Goal: Information Seeking & Learning: Learn about a topic

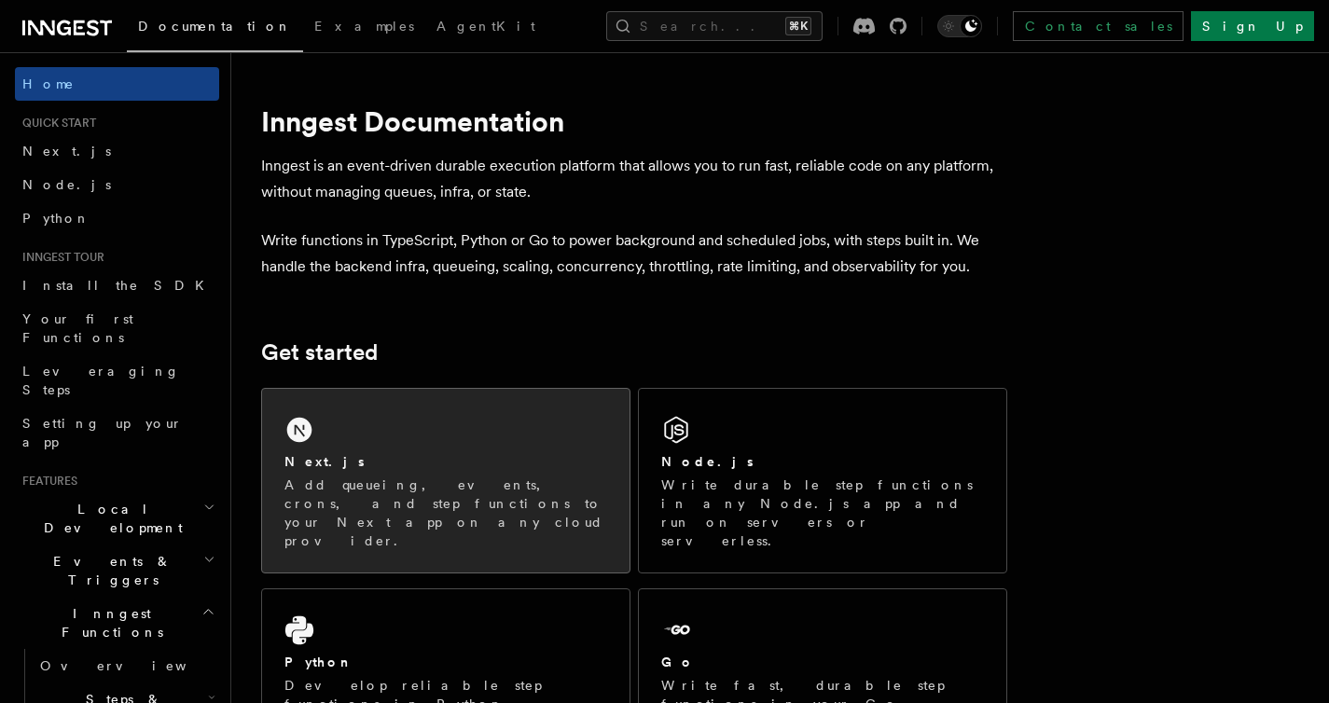
click at [512, 477] on p "Add queueing, events, crons, and step functions to your Next app on any cloud p…" at bounding box center [445, 513] width 323 height 75
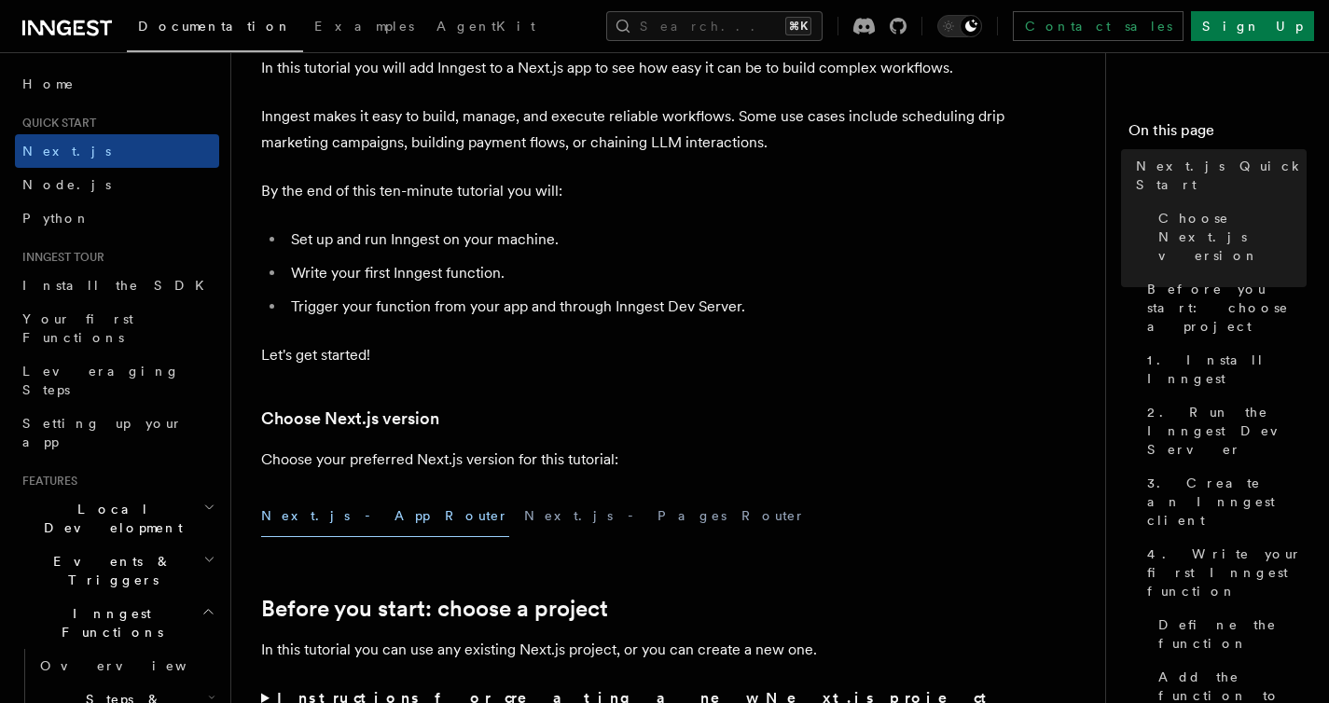
scroll to position [118, 0]
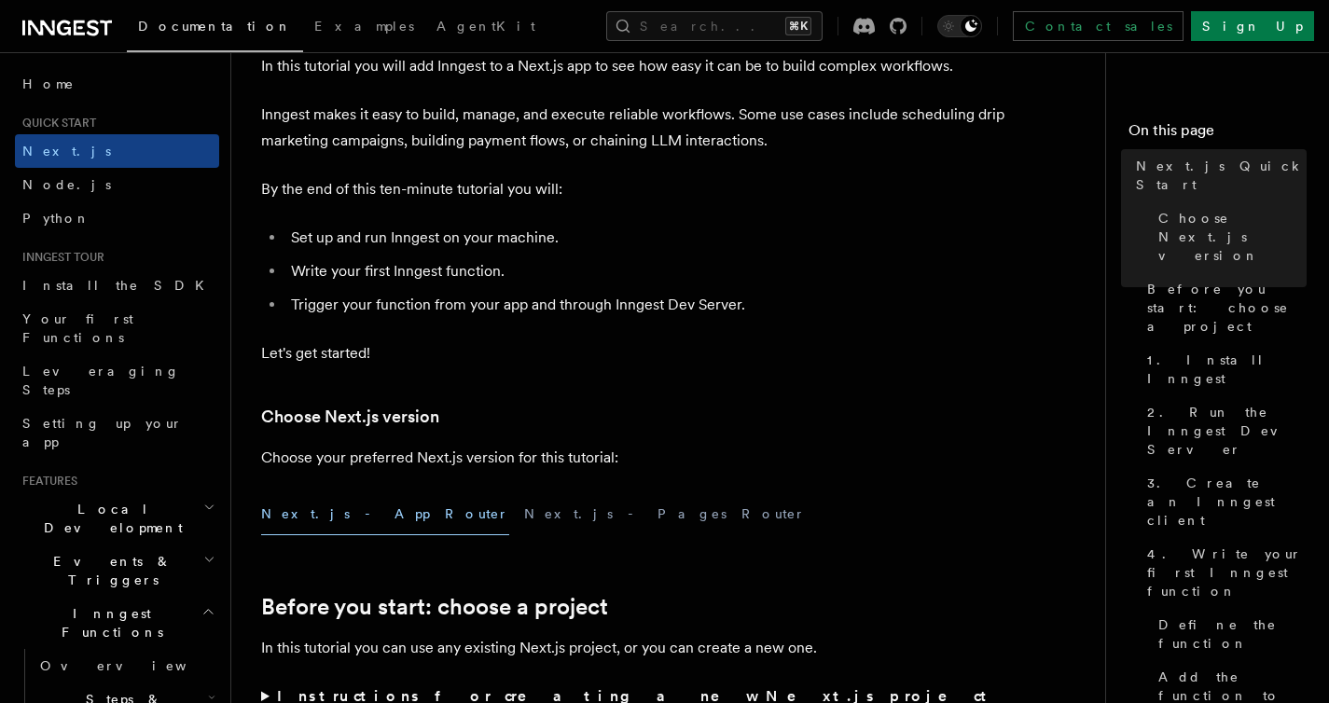
click at [293, 237] on li "Set up and run Inngest on your machine." at bounding box center [646, 238] width 722 height 26
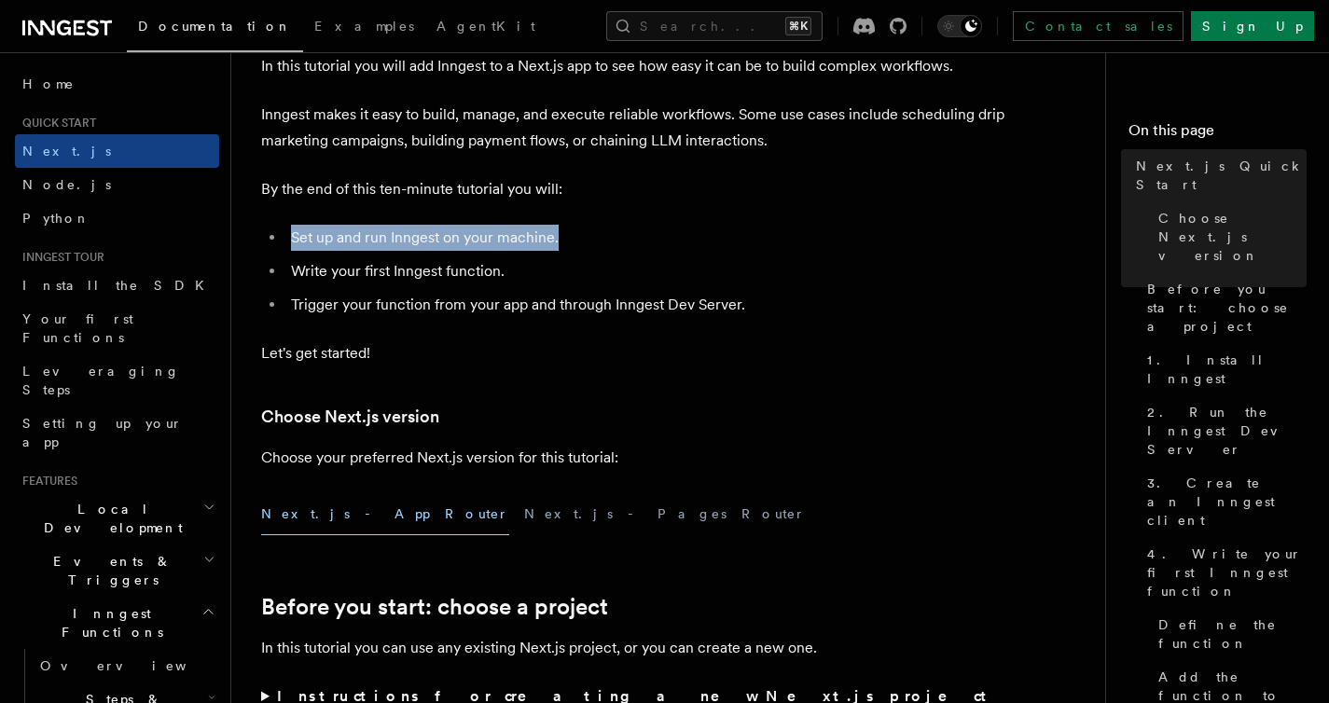
drag, startPoint x: 293, startPoint y: 237, endPoint x: 551, endPoint y: 234, distance: 258.4
click at [551, 234] on li "Set up and run Inngest on your machine." at bounding box center [646, 238] width 722 height 26
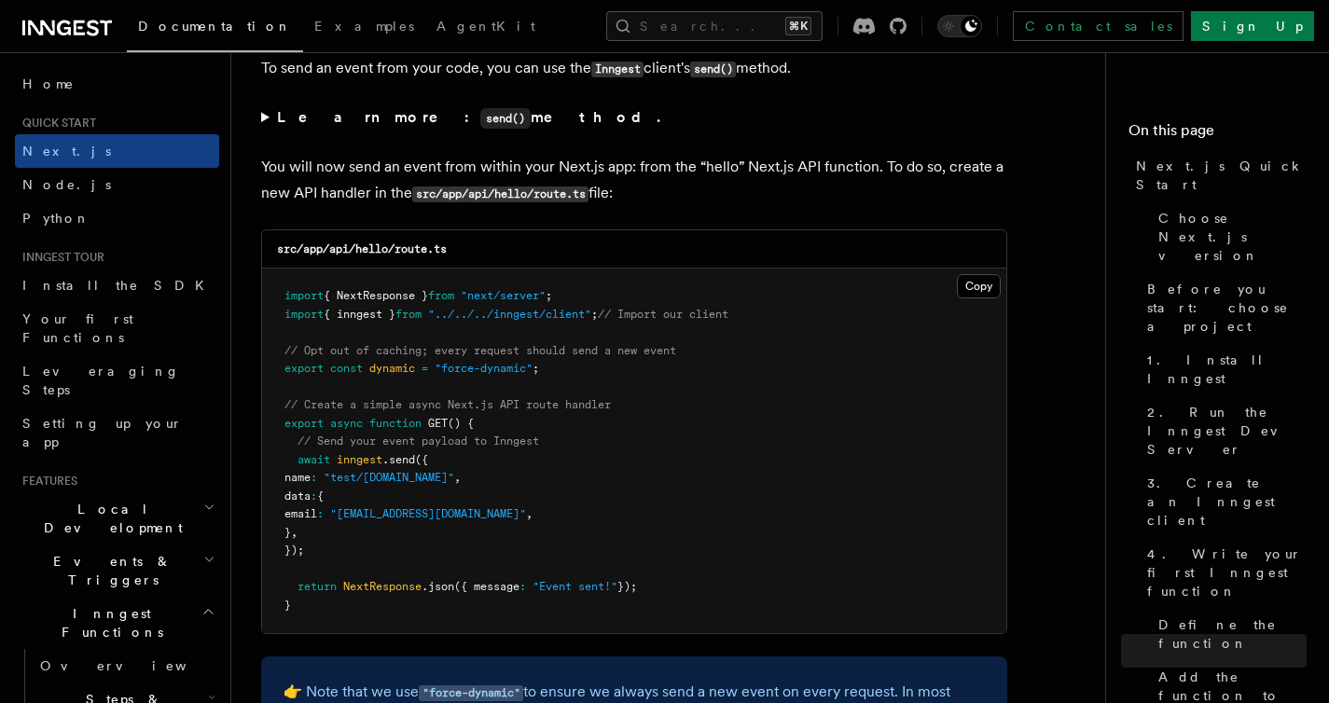
scroll to position [9742, 0]
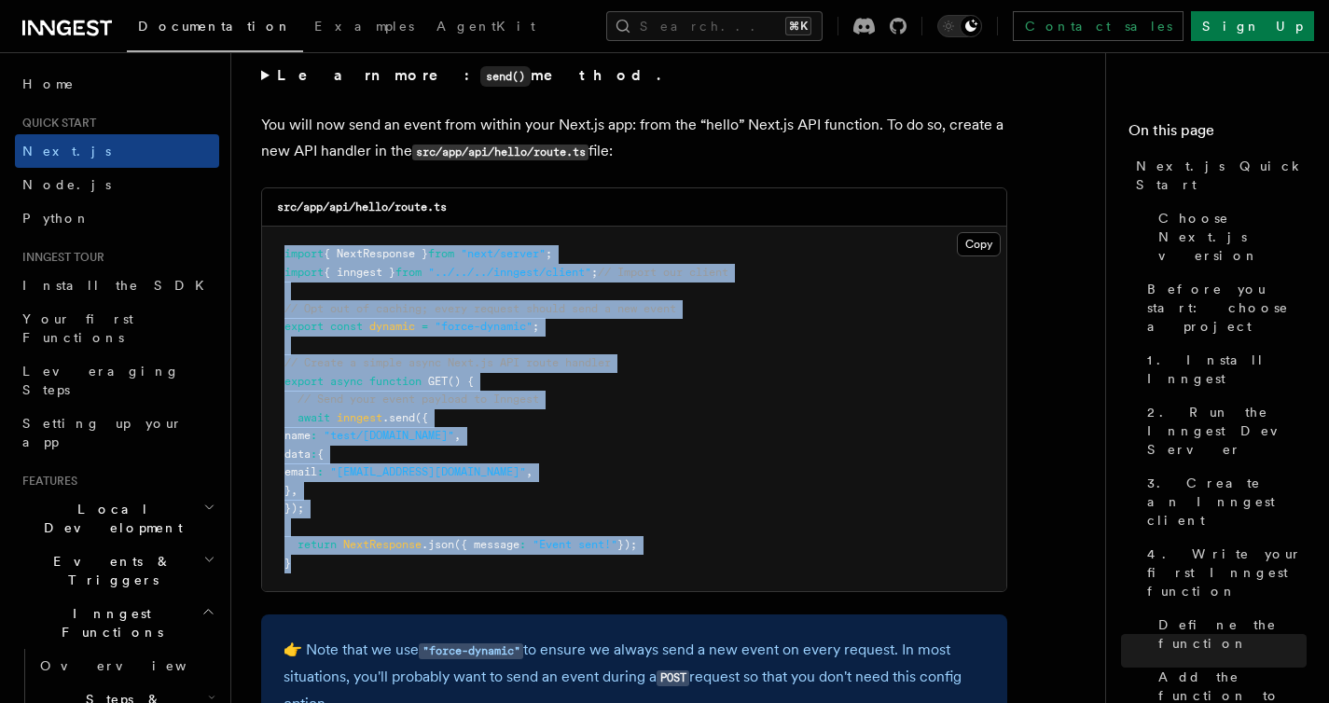
drag, startPoint x: 318, startPoint y: 582, endPoint x: 286, endPoint y: 262, distance: 321.5
click at [286, 262] on pre "import { NextResponse } from "next/server" ; import { inngest } from "../../../…" at bounding box center [634, 409] width 744 height 365
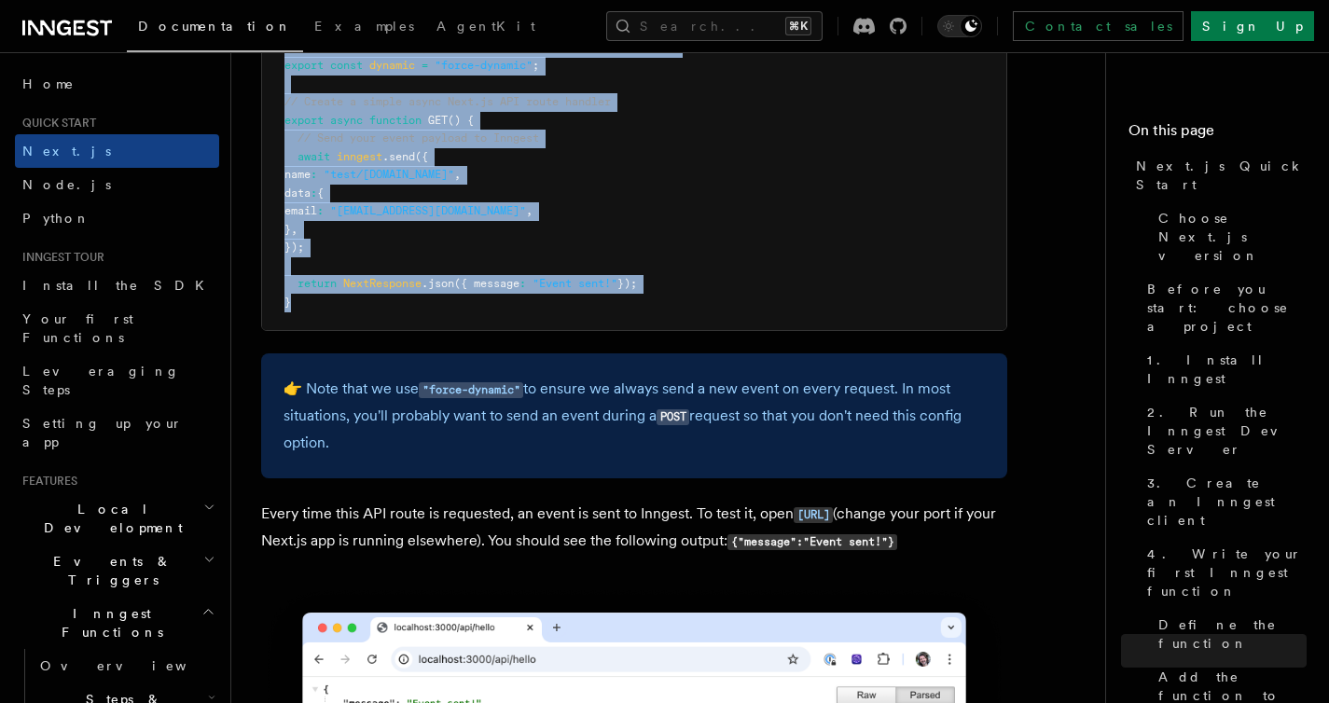
scroll to position [10014, 0]
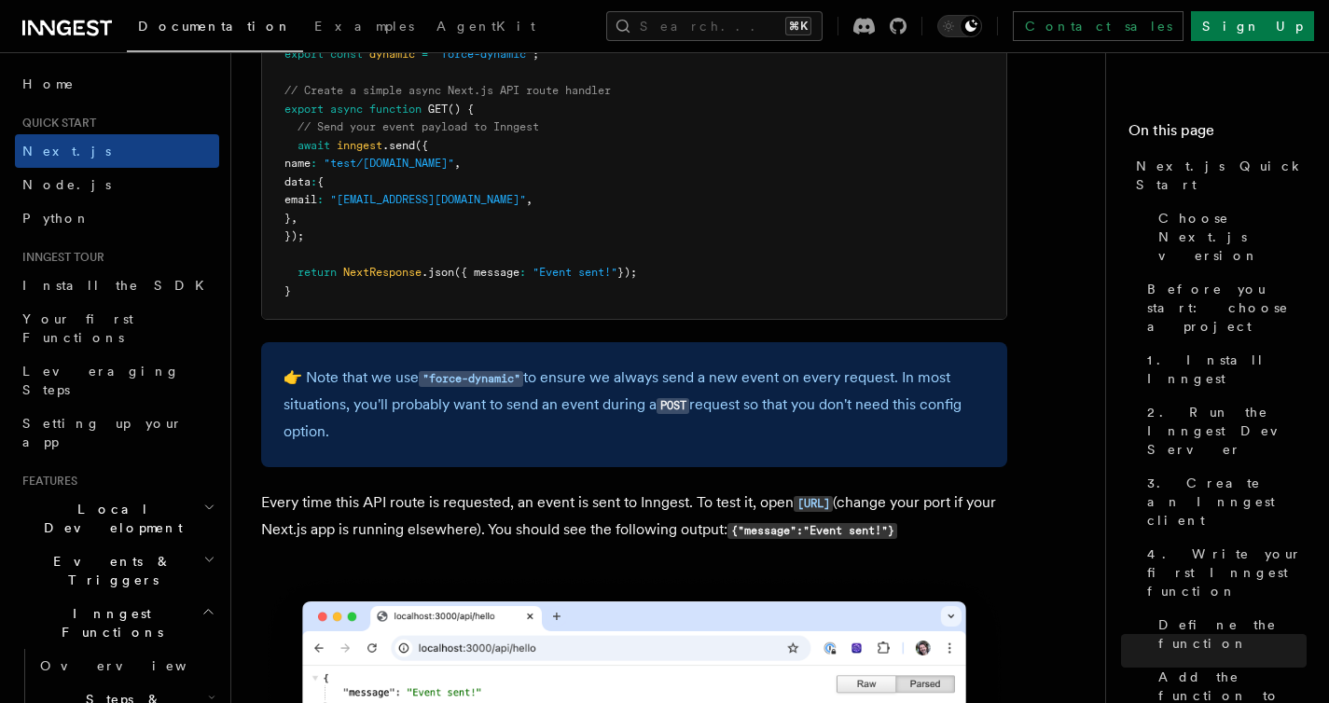
click at [265, 513] on p "Every time this API route is requested, an event is sent to Inngest. To test it…" at bounding box center [634, 517] width 746 height 54
drag, startPoint x: 265, startPoint y: 513, endPoint x: 443, endPoint y: 510, distance: 178.2
click at [443, 512] on p "Every time this API route is requested, an event is sent to Inngest. To test it…" at bounding box center [634, 517] width 746 height 54
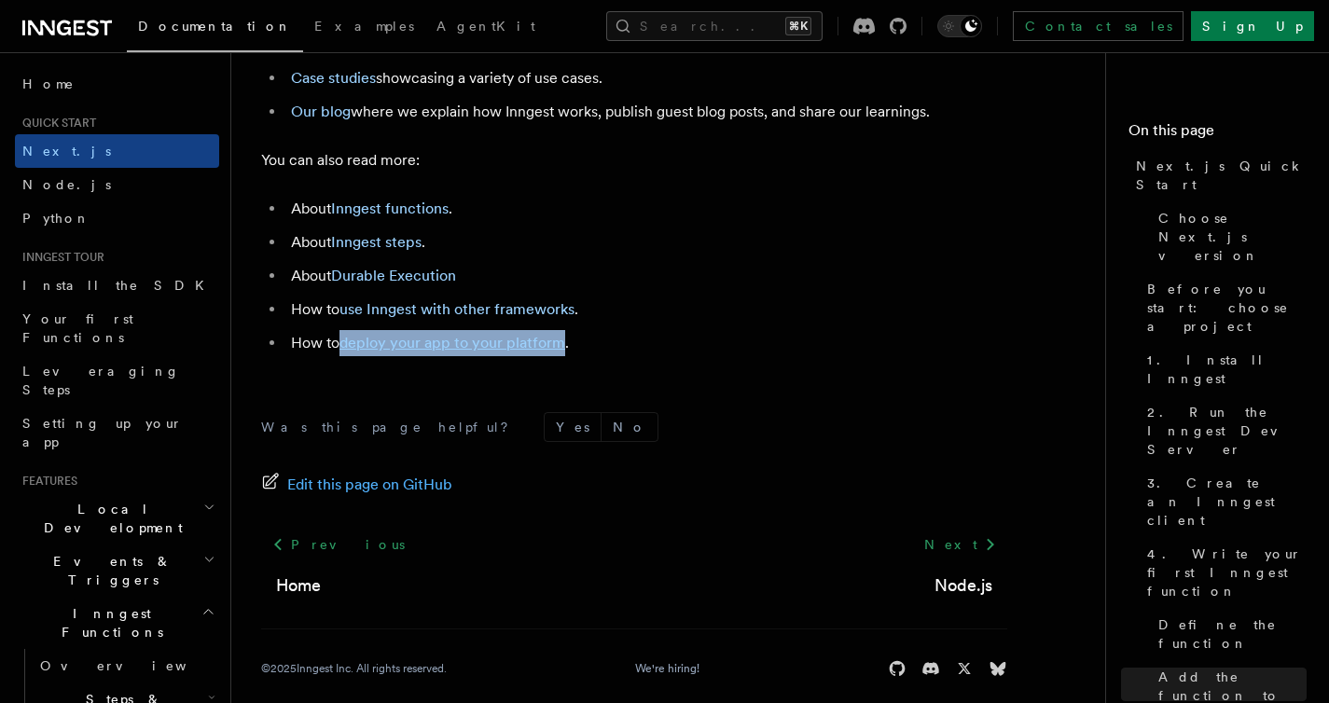
scroll to position [11871, 0]
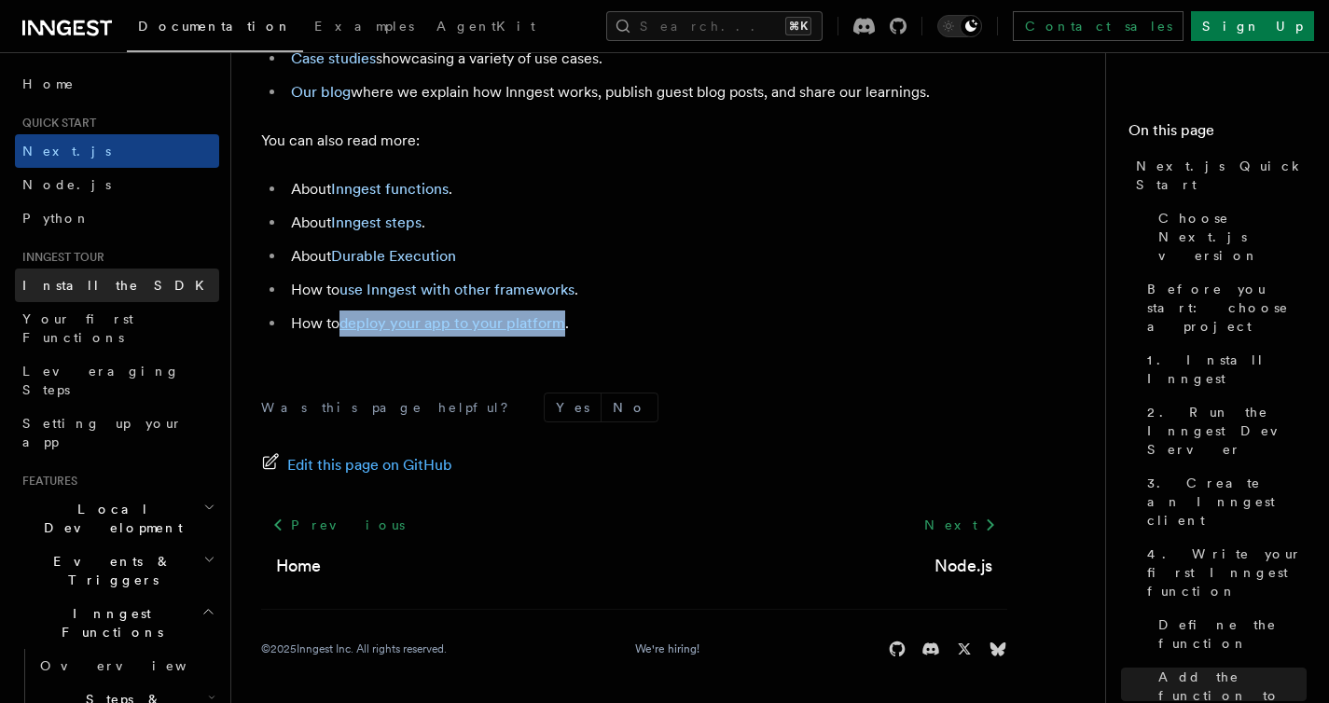
click at [80, 290] on span "Install the SDK" at bounding box center [118, 285] width 193 height 15
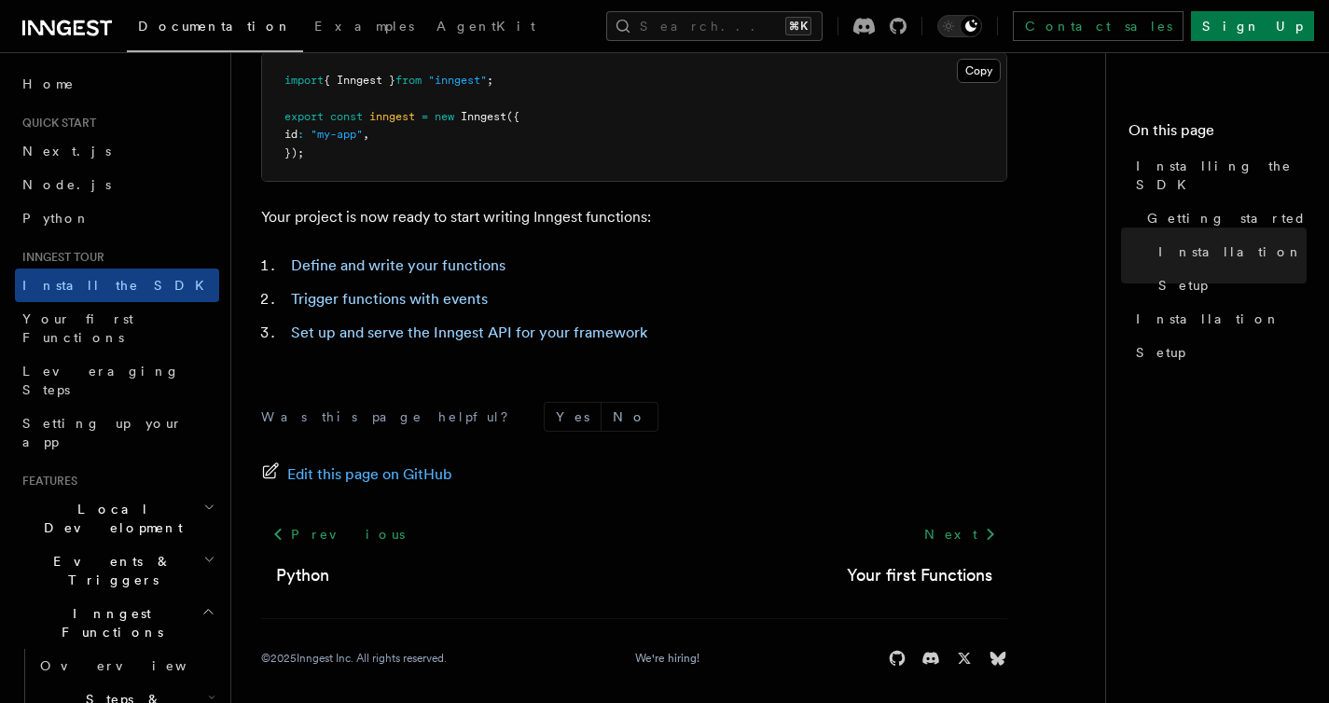
scroll to position [848, 0]
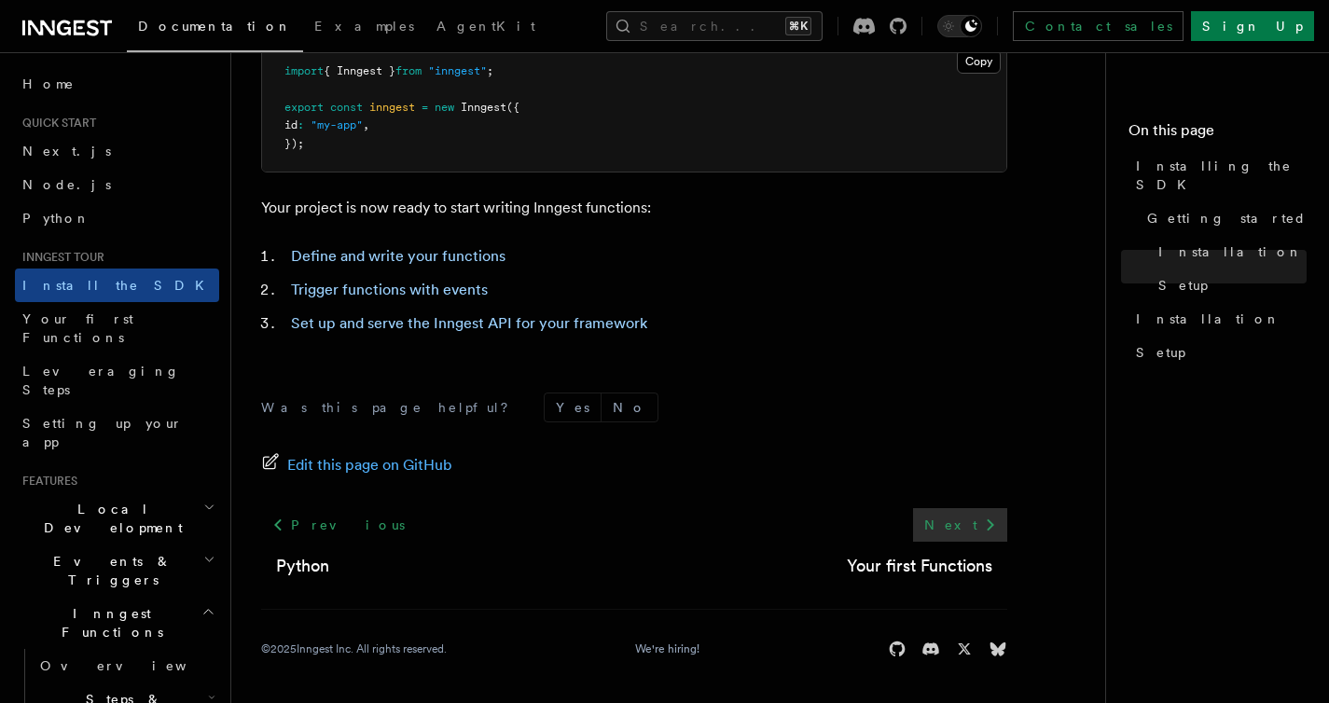
click at [979, 527] on icon at bounding box center [990, 525] width 22 height 22
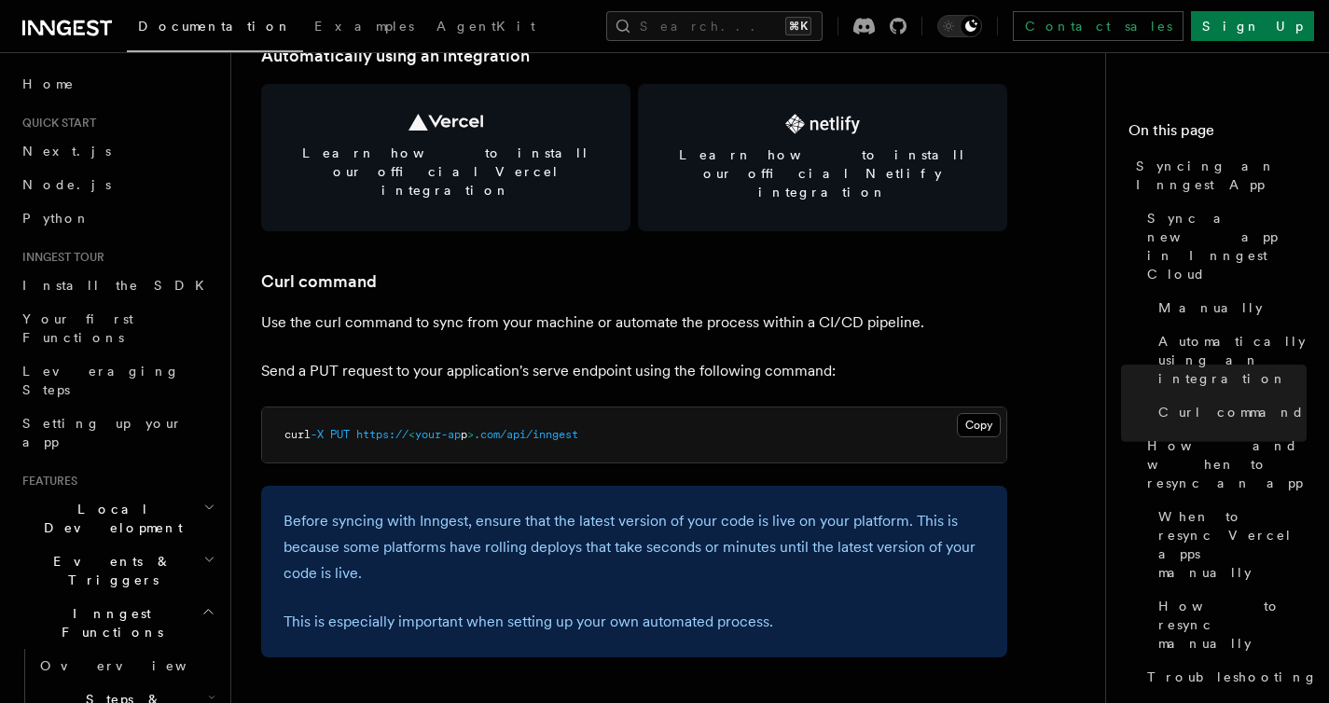
scroll to position [2195, 0]
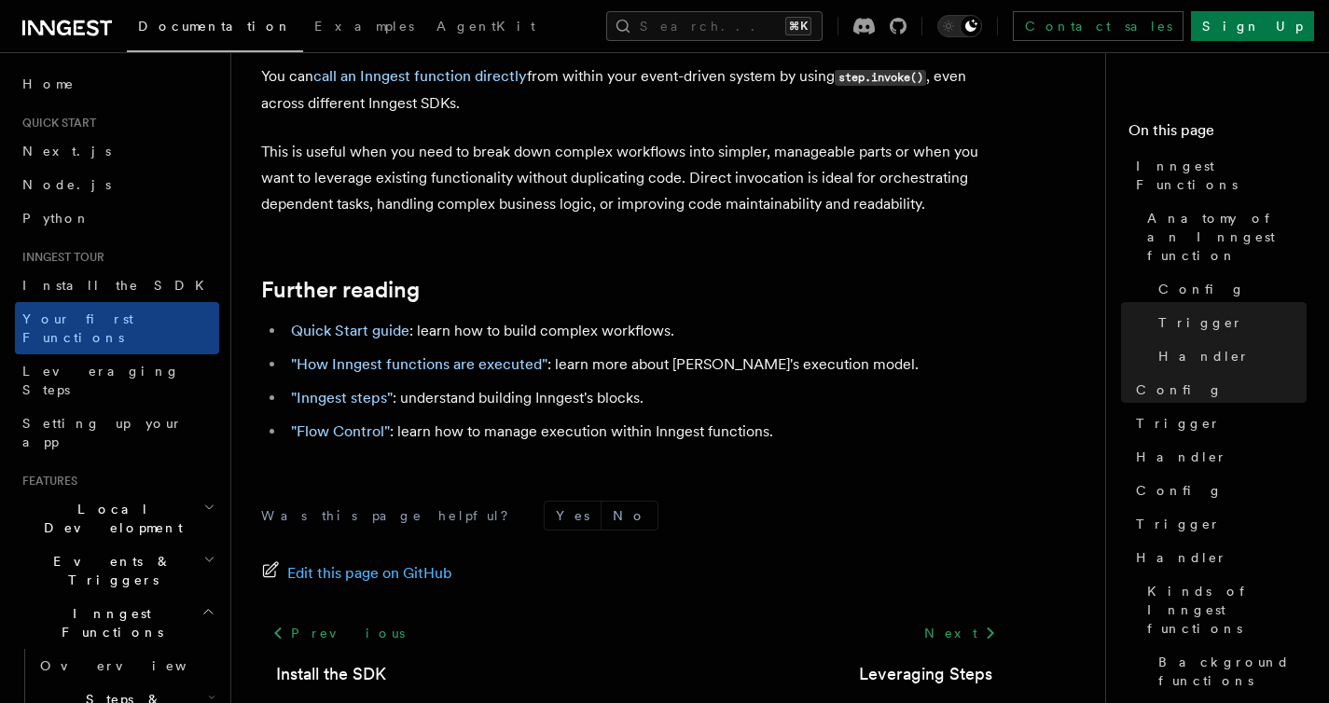
scroll to position [3874, 0]
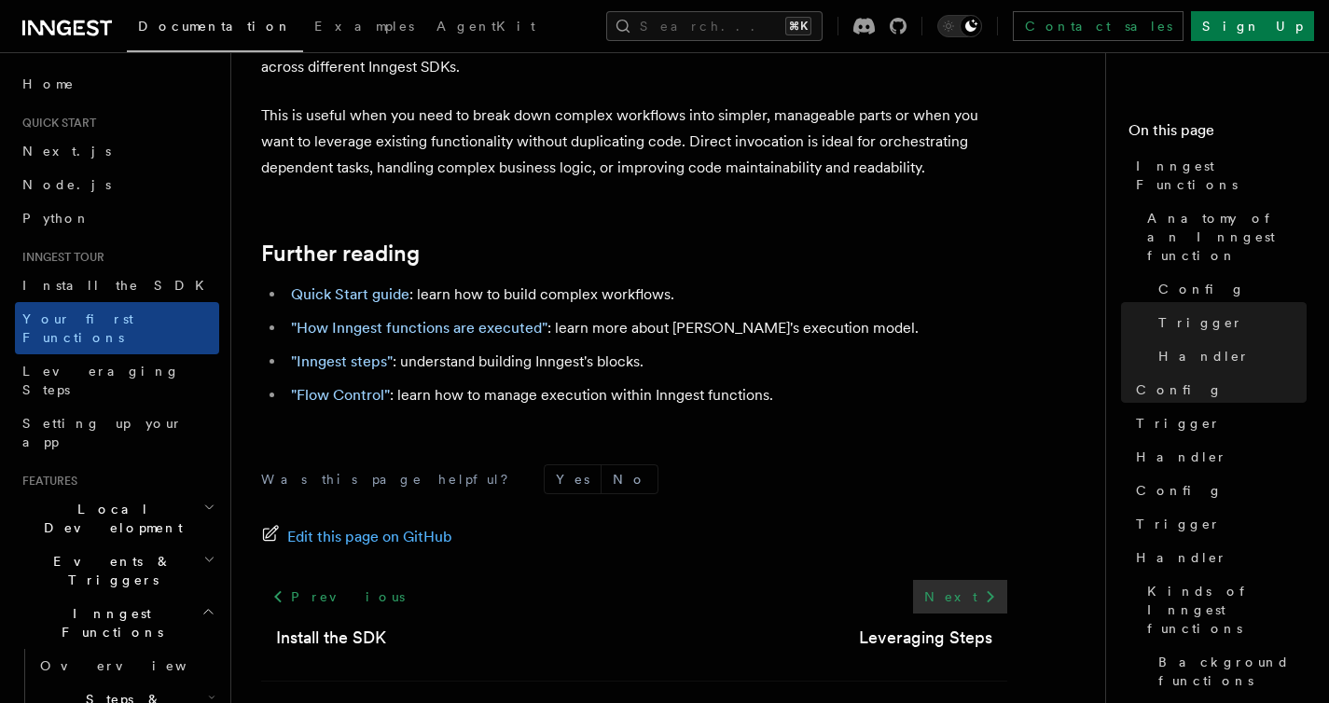
click at [969, 580] on link "Next" at bounding box center [960, 597] width 94 height 34
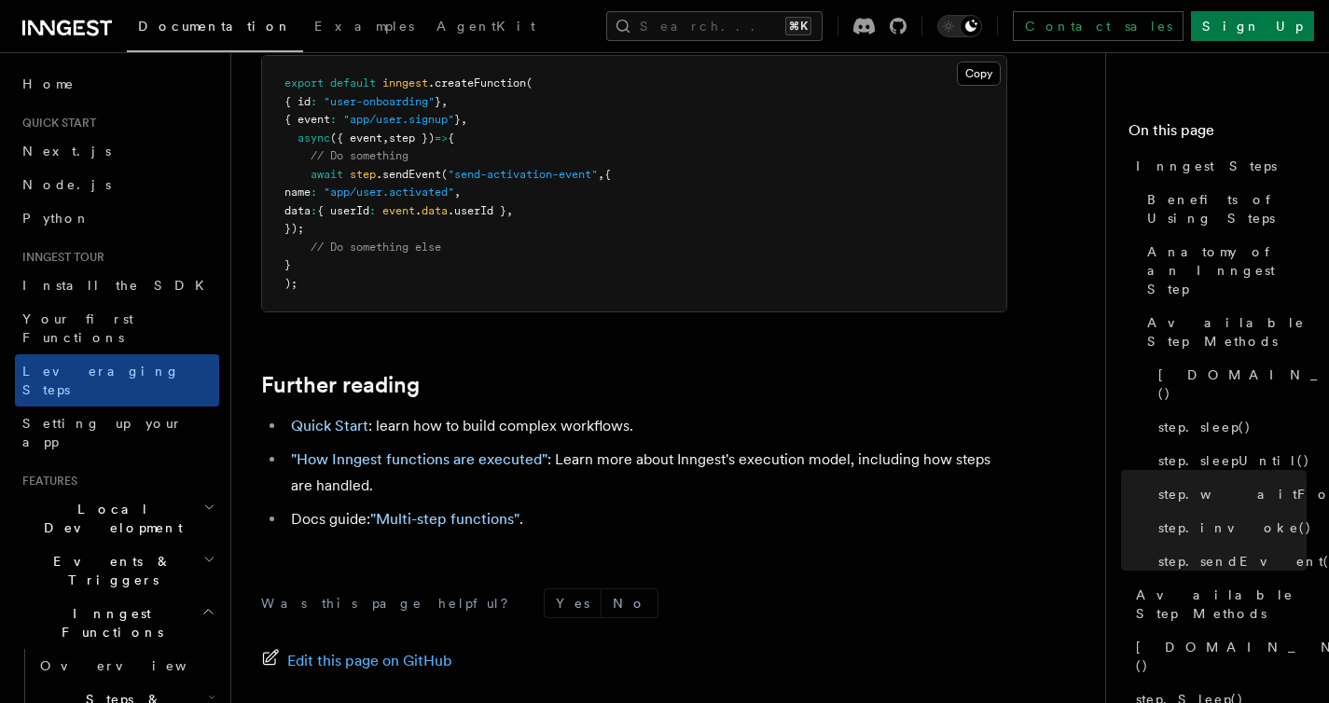
scroll to position [4222, 0]
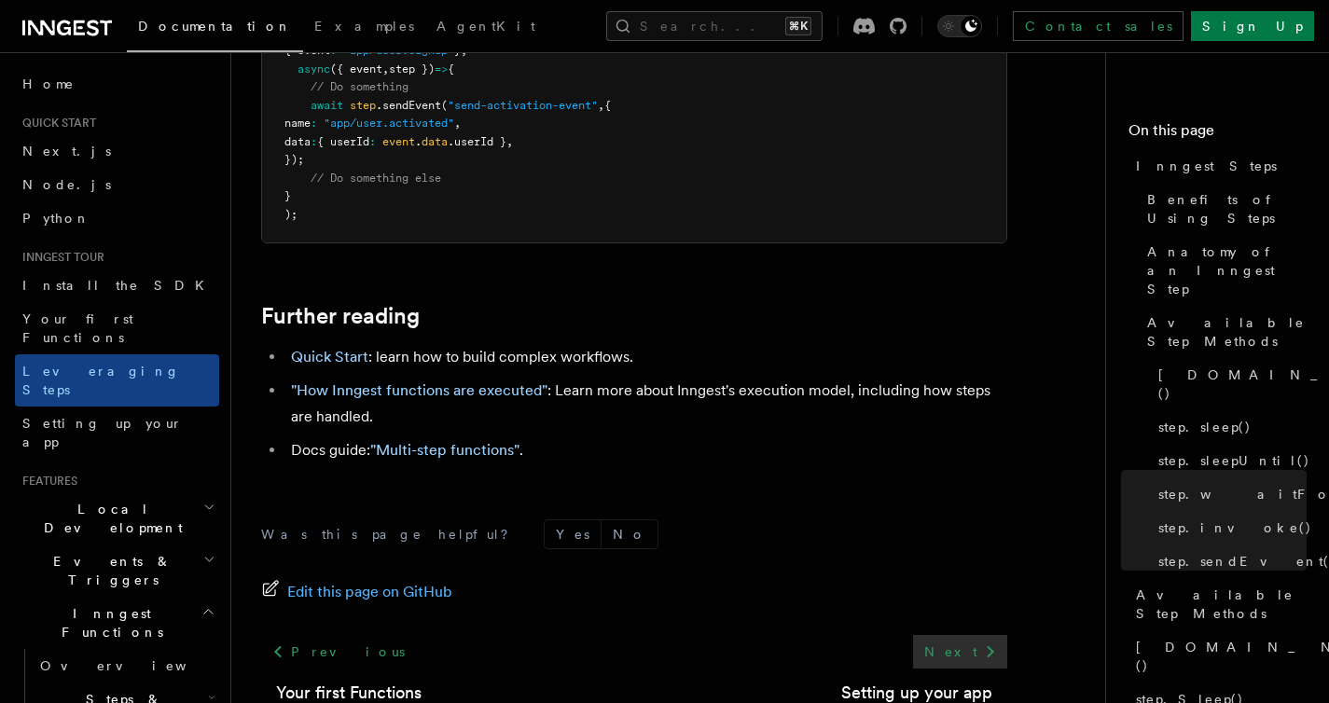
click at [964, 635] on link "Next" at bounding box center [960, 652] width 94 height 34
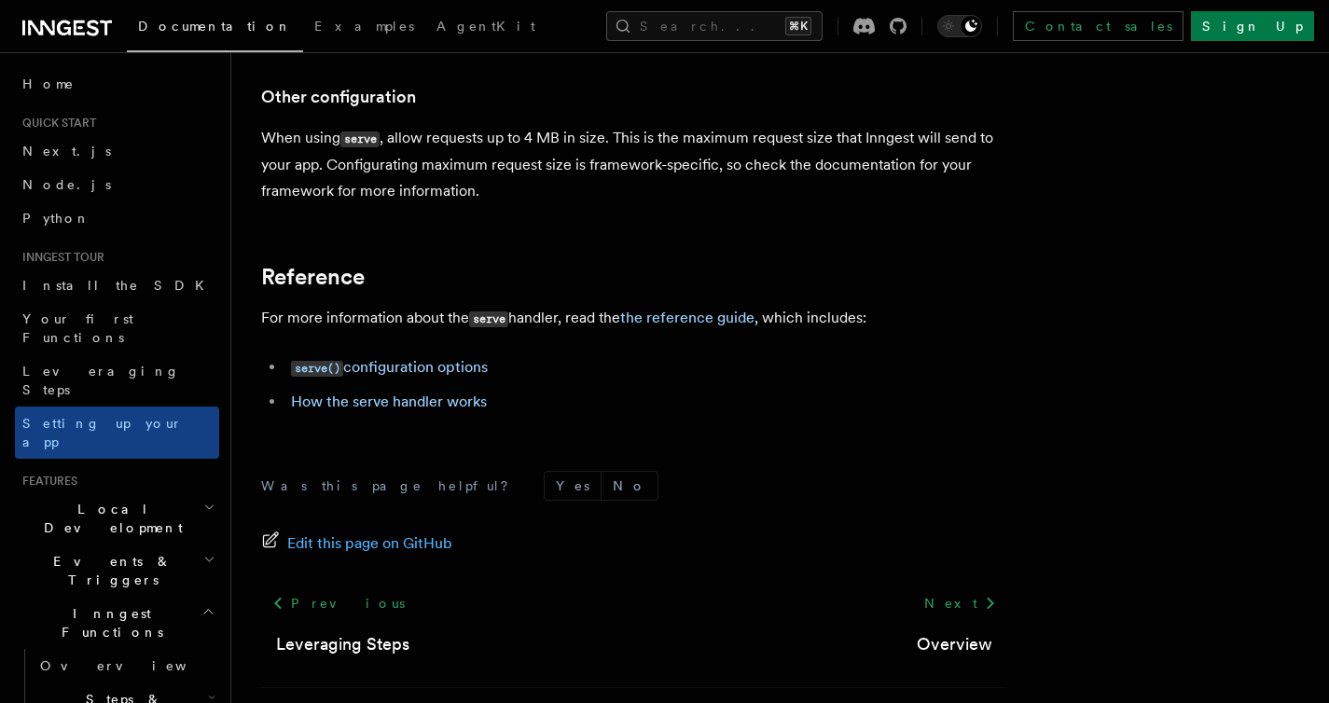
scroll to position [16715, 0]
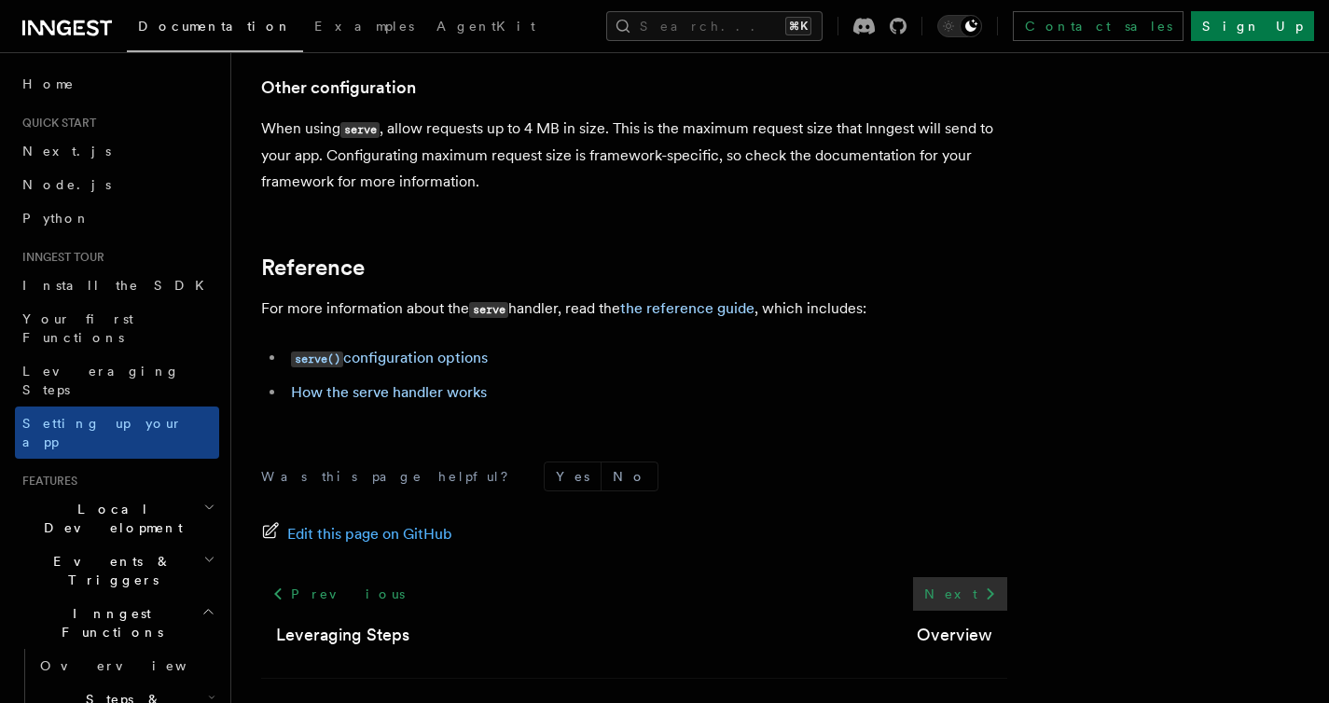
click at [981, 583] on icon at bounding box center [990, 594] width 22 height 22
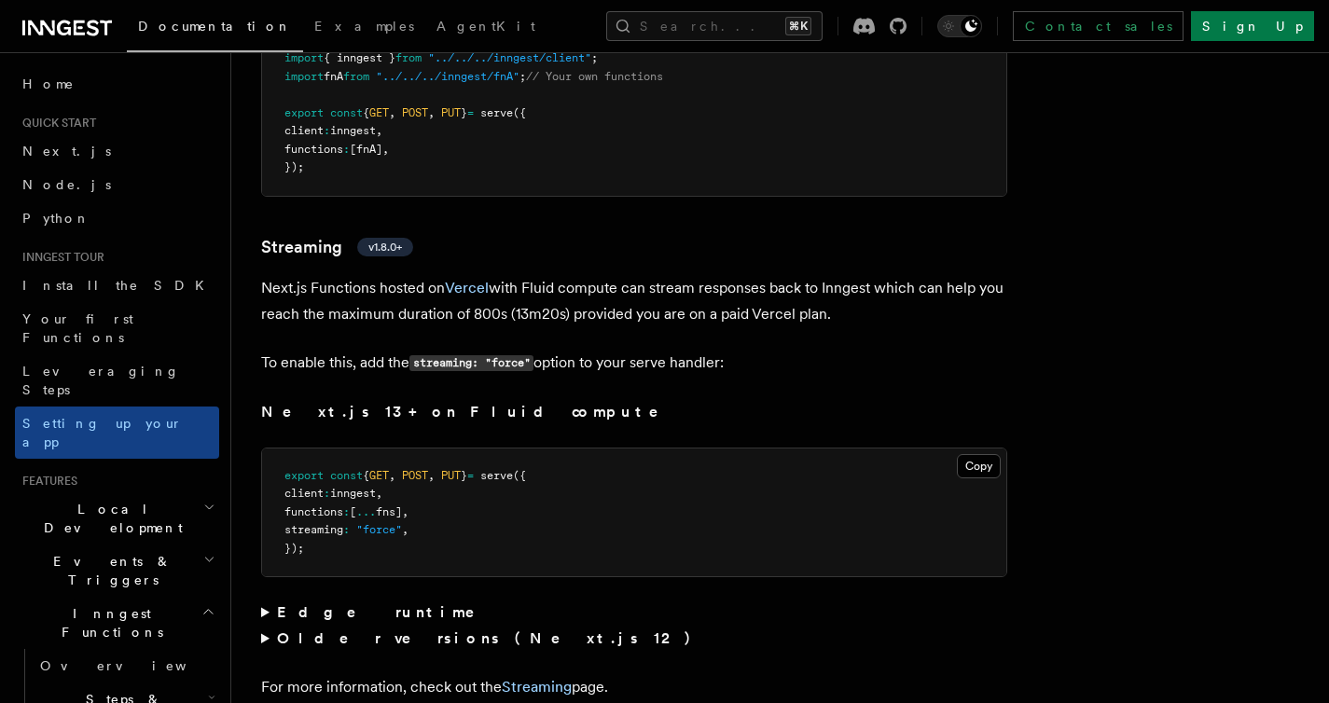
scroll to position [12438, 0]
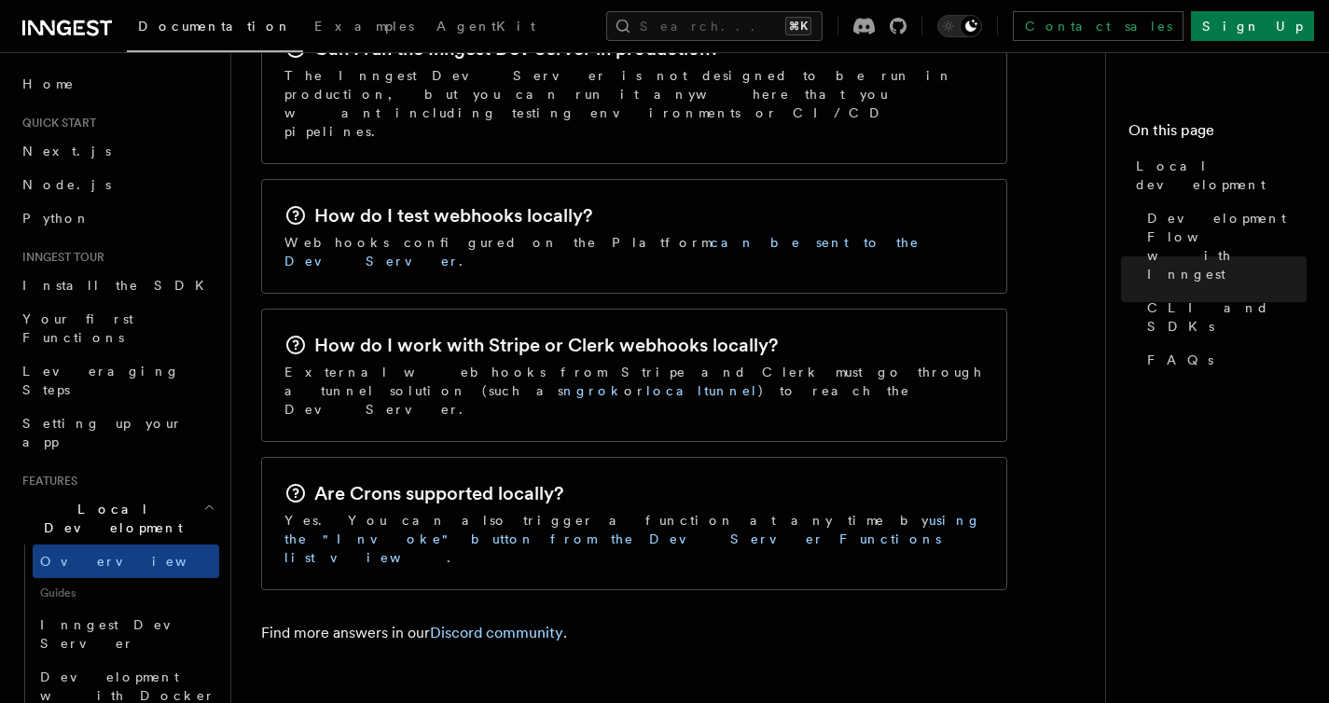
scroll to position [3124, 0]
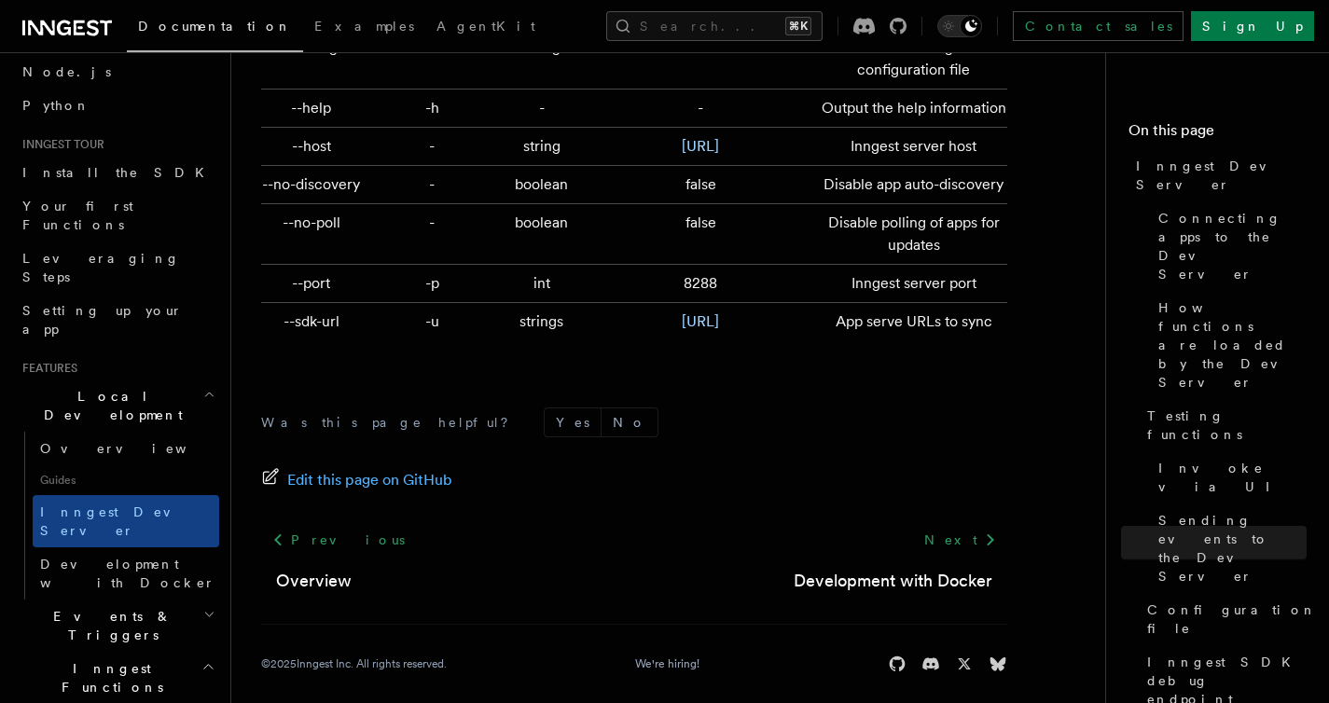
scroll to position [120, 0]
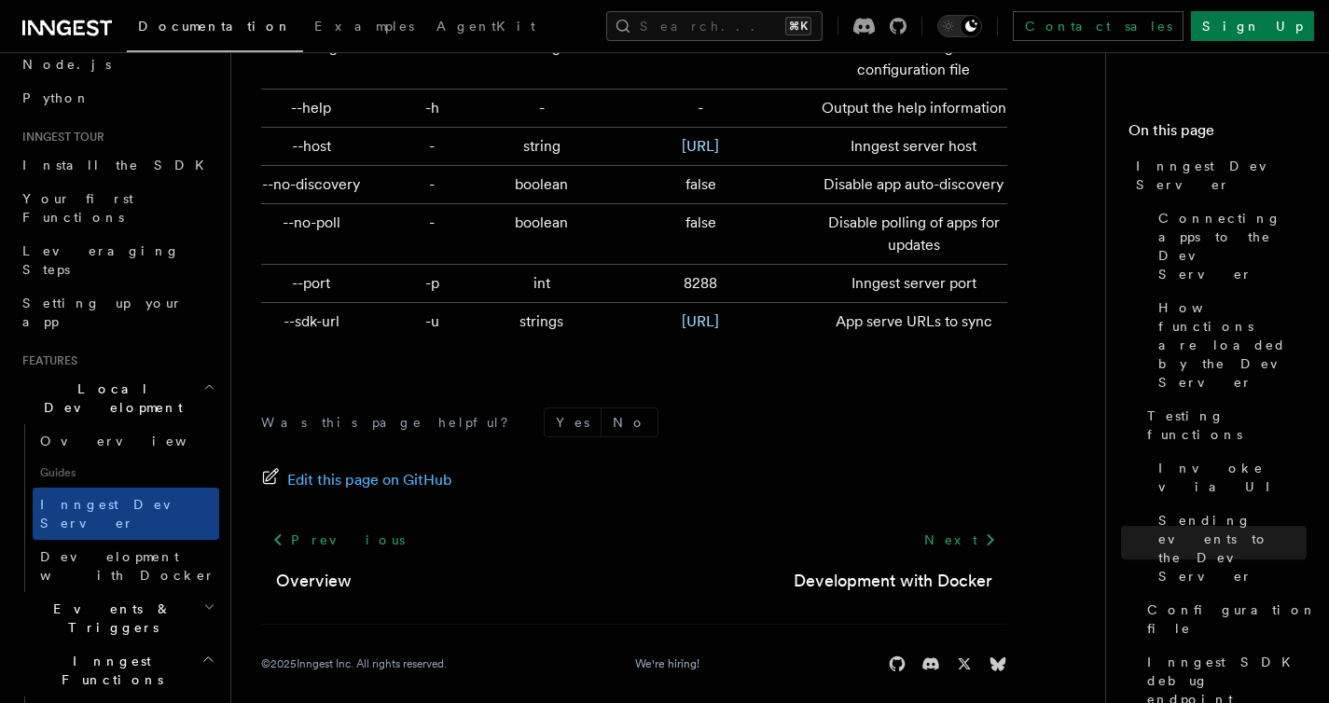
click at [201, 652] on icon "button" at bounding box center [208, 659] width 14 height 15
click at [203, 600] on icon "button" at bounding box center [209, 607] width 12 height 15
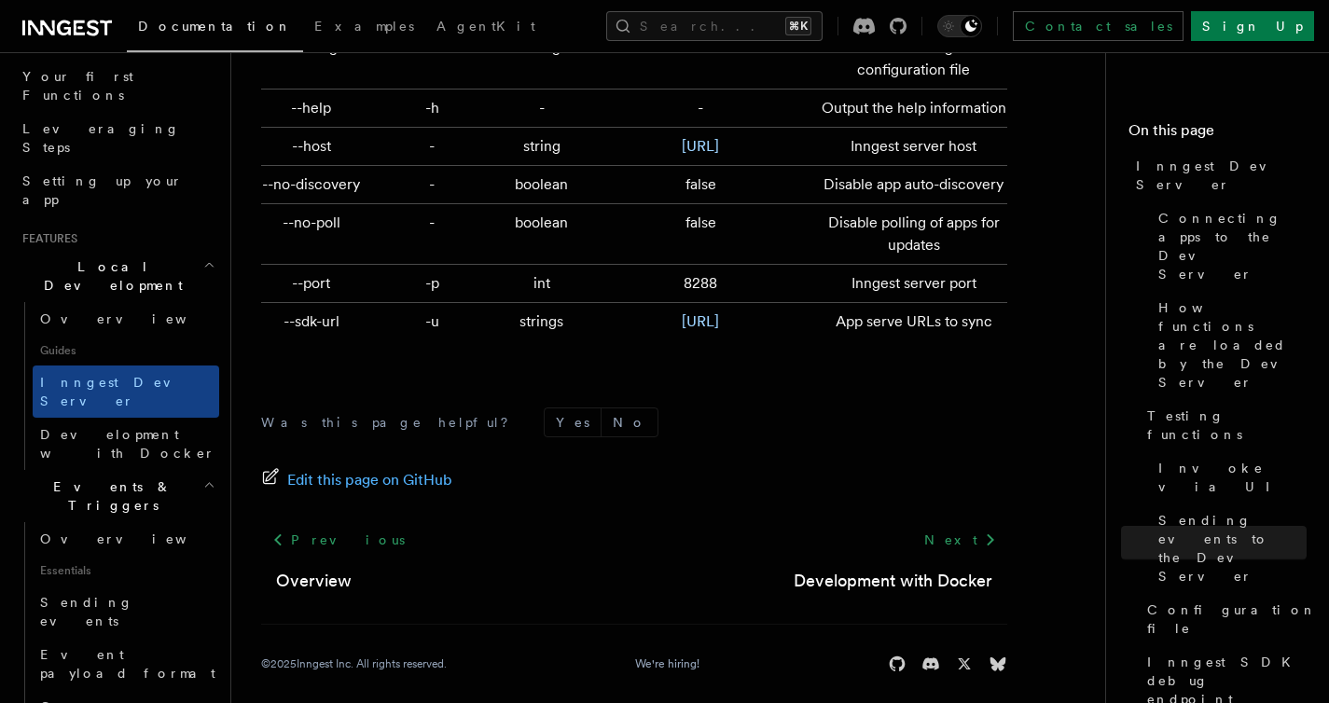
scroll to position [249, 0]
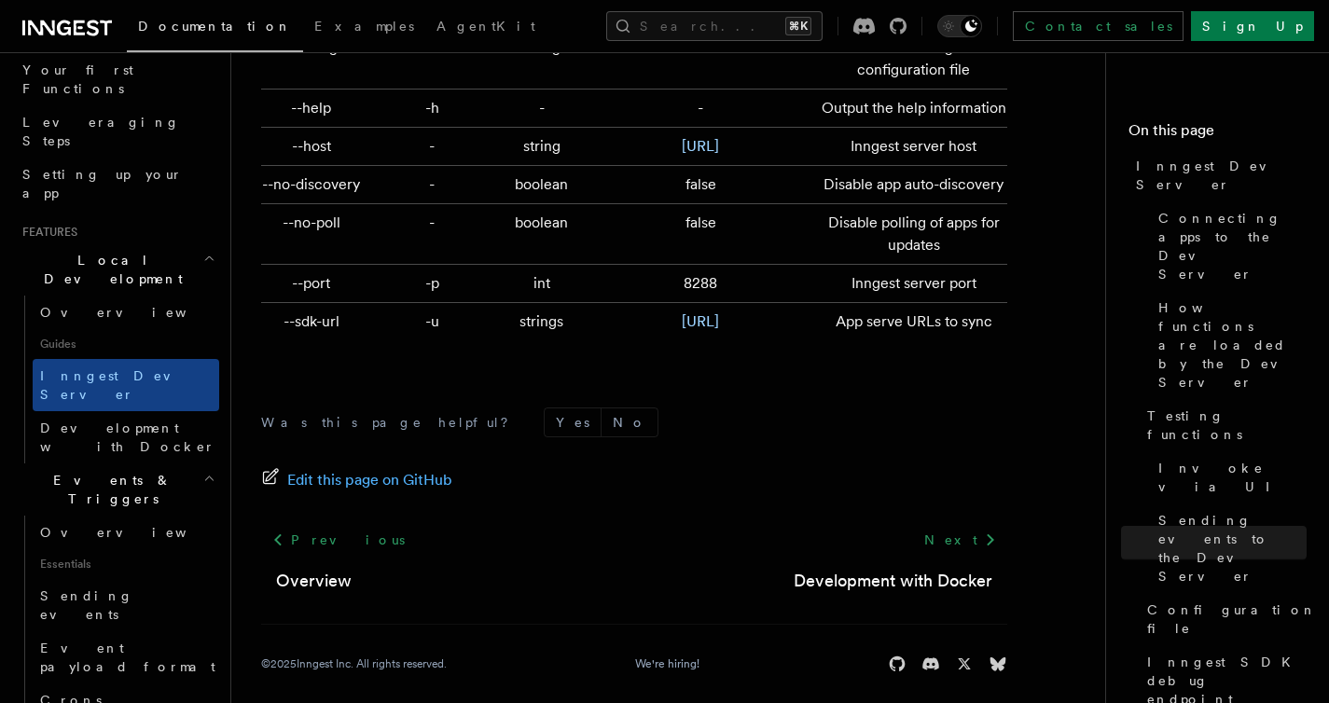
click at [203, 471] on icon "button" at bounding box center [209, 478] width 12 height 15
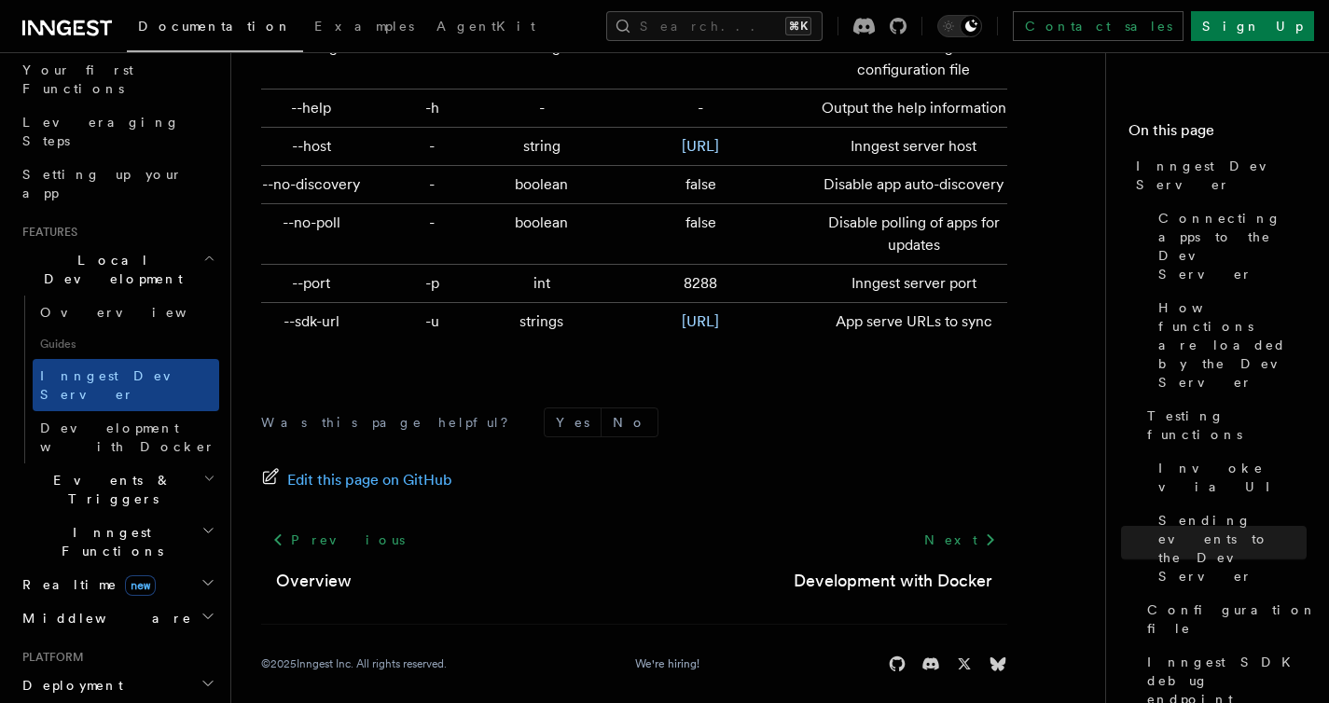
click at [203, 471] on icon "button" at bounding box center [209, 478] width 12 height 15
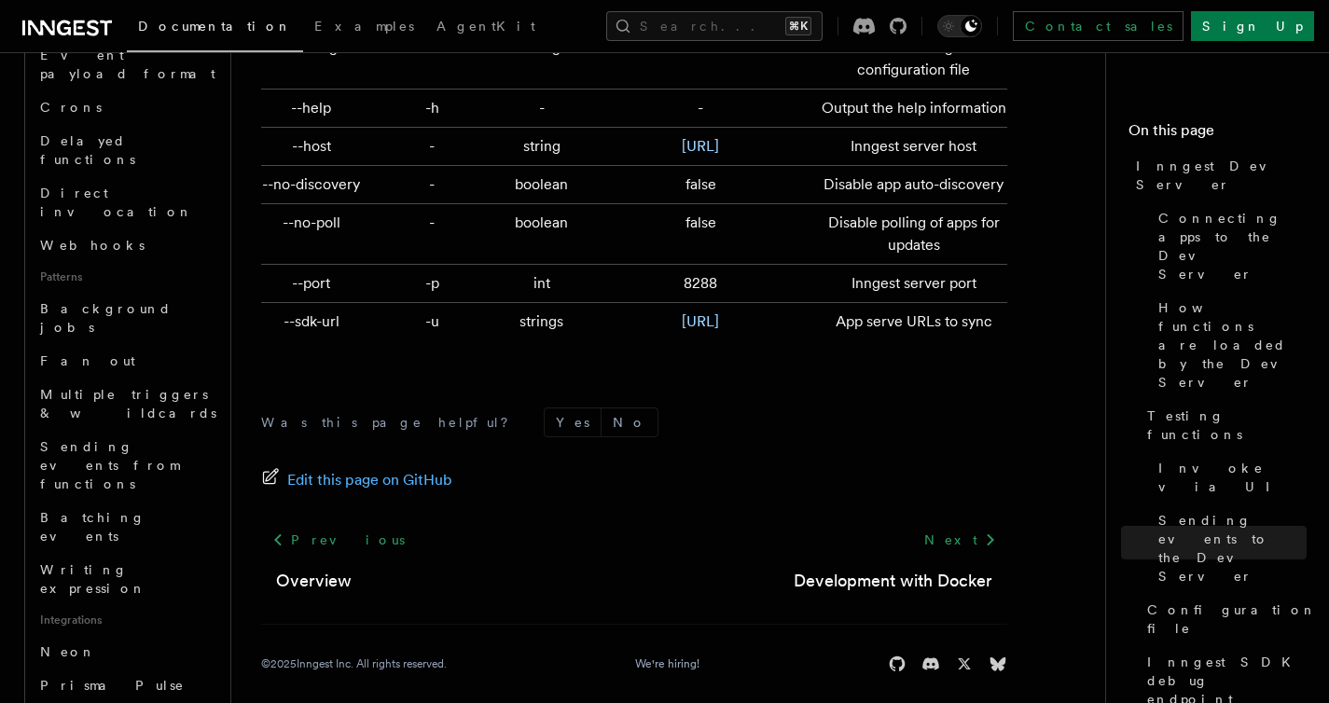
scroll to position [866, 0]
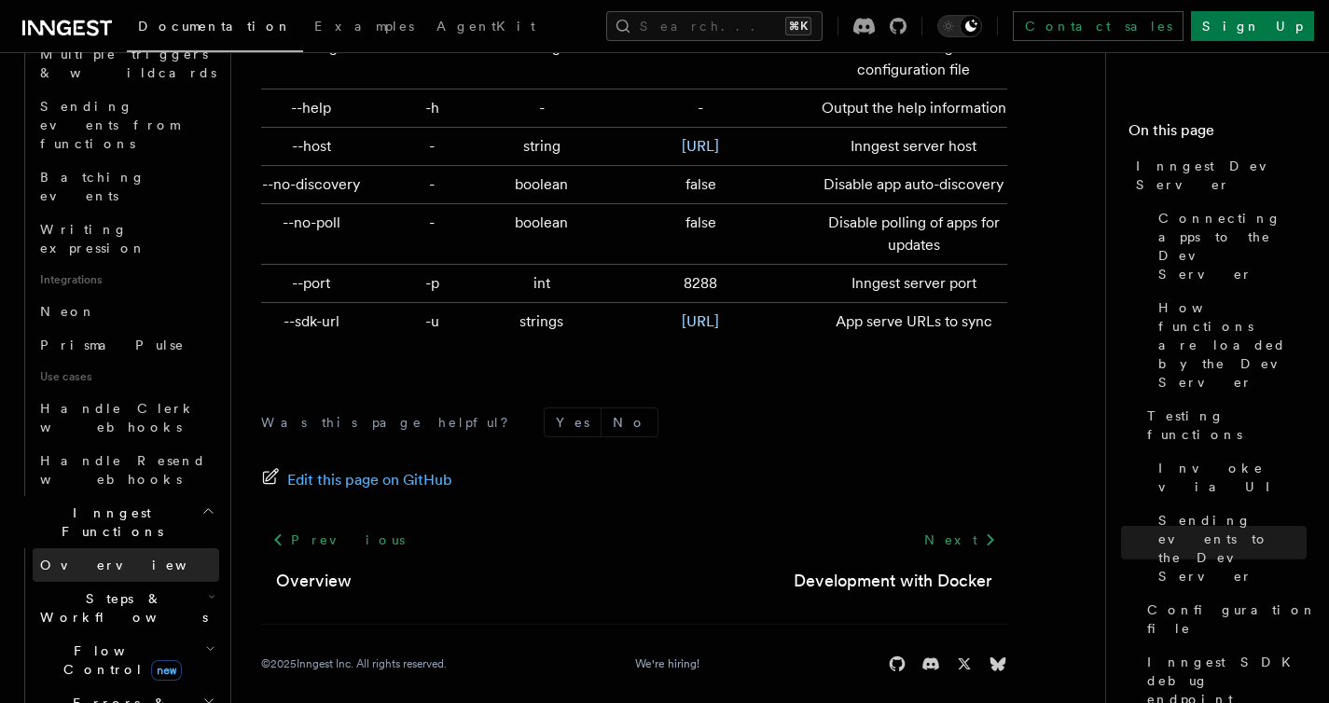
scroll to position [1193, 0]
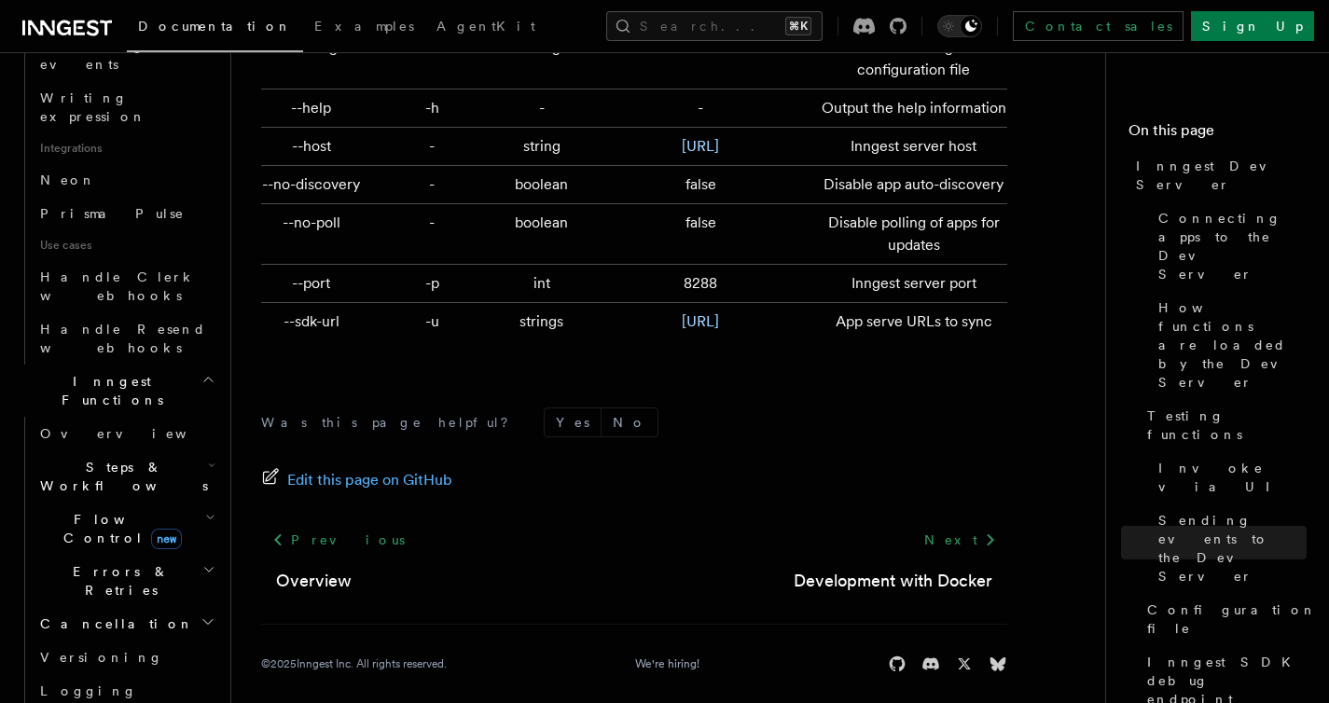
scroll to position [1339, 0]
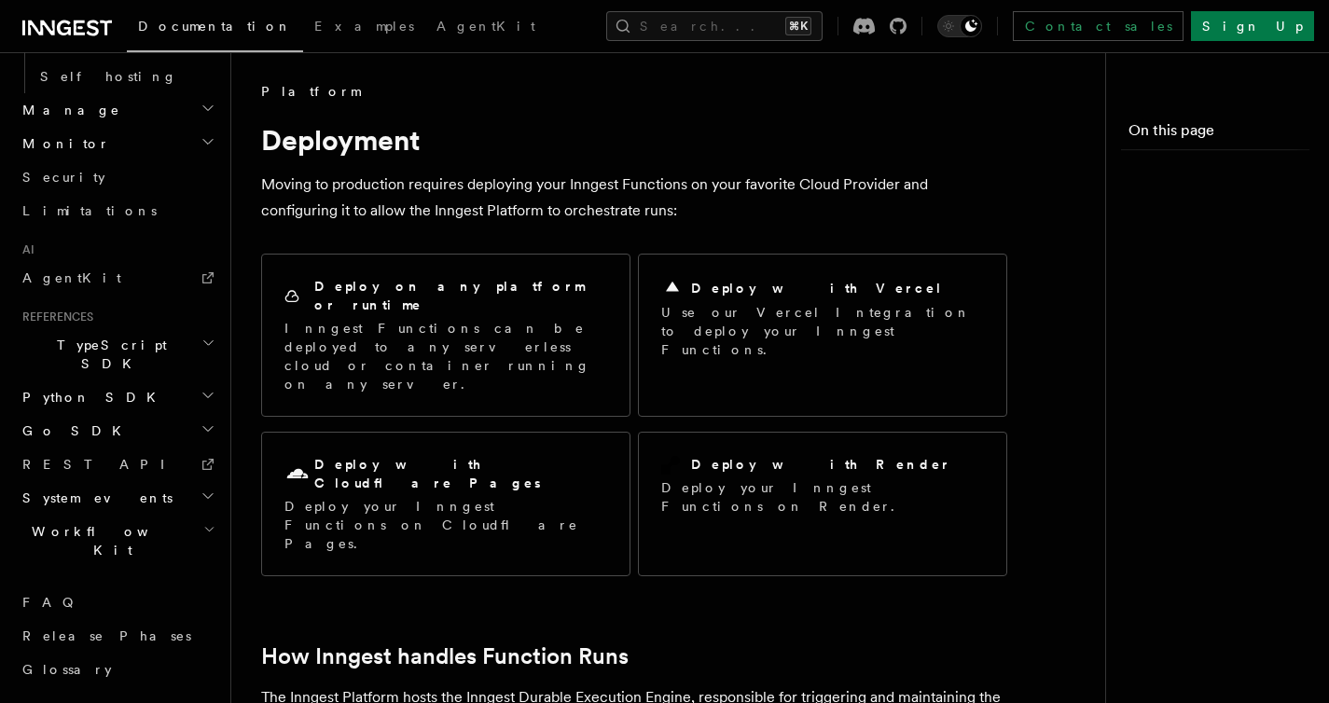
scroll to position [1091, 0]
